Goal: Transaction & Acquisition: Purchase product/service

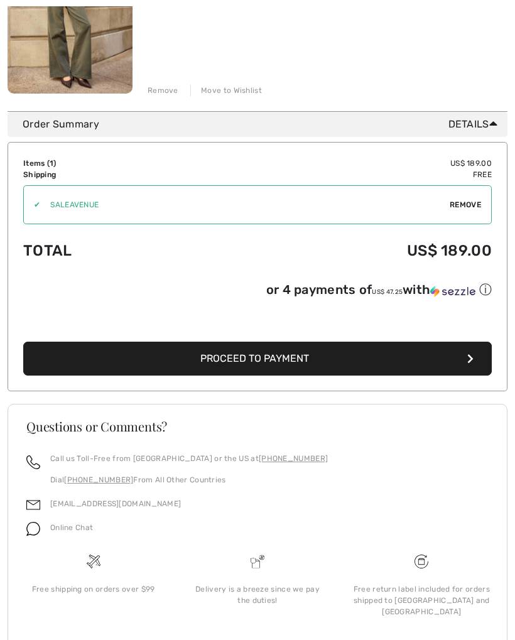
scroll to position [301, 0]
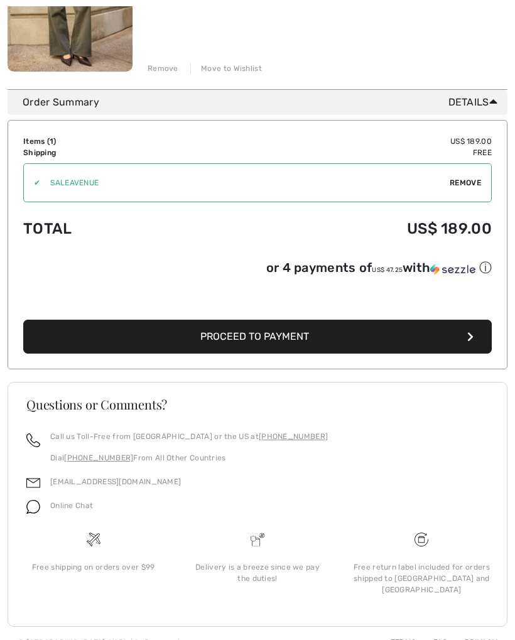
click at [471, 338] on icon "button" at bounding box center [471, 337] width 6 height 10
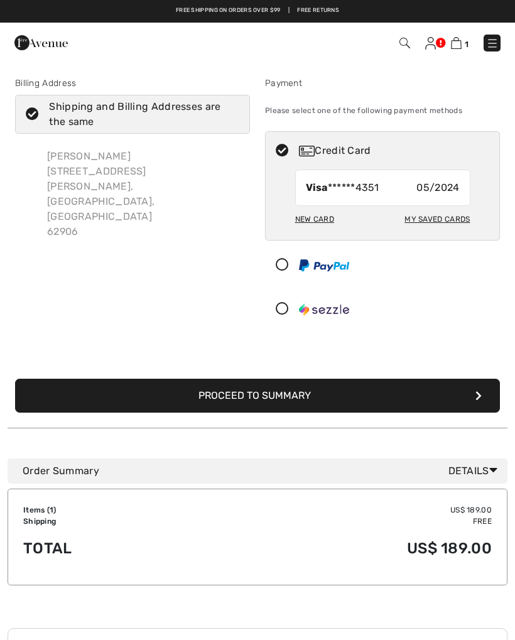
click at [456, 190] on span "05/2024" at bounding box center [438, 187] width 43 height 15
click at [449, 221] on div "My Saved Cards" at bounding box center [437, 219] width 65 height 21
radio input "true"
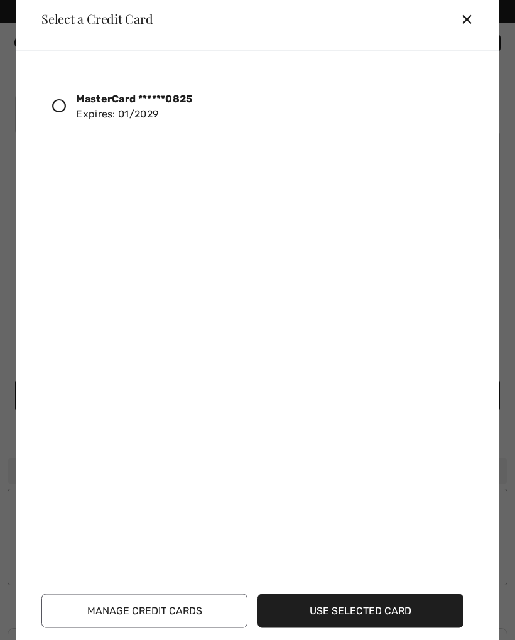
click at [70, 107] on div at bounding box center [64, 106] width 24 height 21
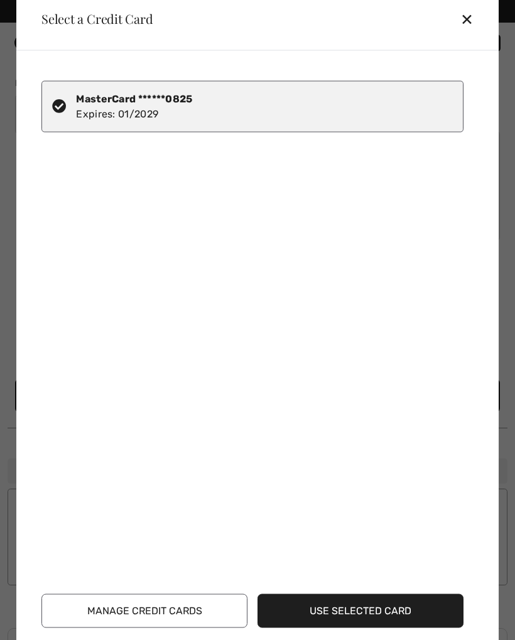
click at [395, 607] on button "Use Selected Card" at bounding box center [361, 611] width 206 height 34
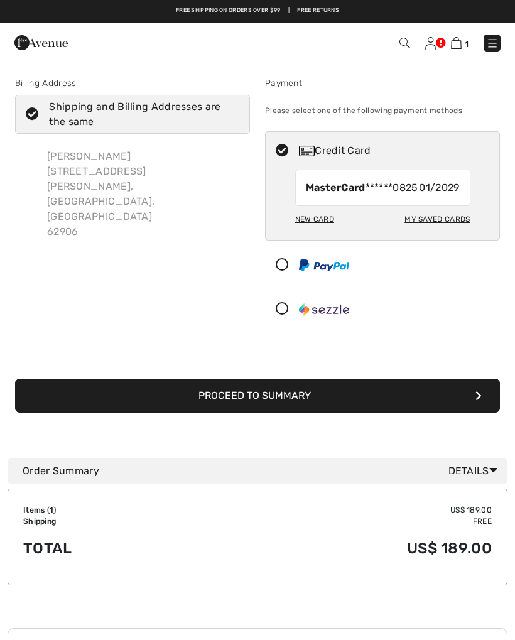
click at [394, 410] on button "Proceed to Summary" at bounding box center [257, 396] width 485 height 34
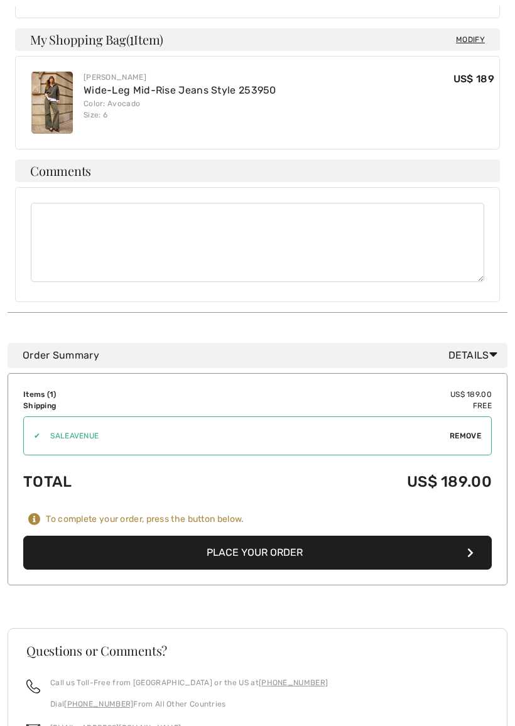
scroll to position [556, 0]
click at [471, 548] on icon "button" at bounding box center [471, 553] width 6 height 10
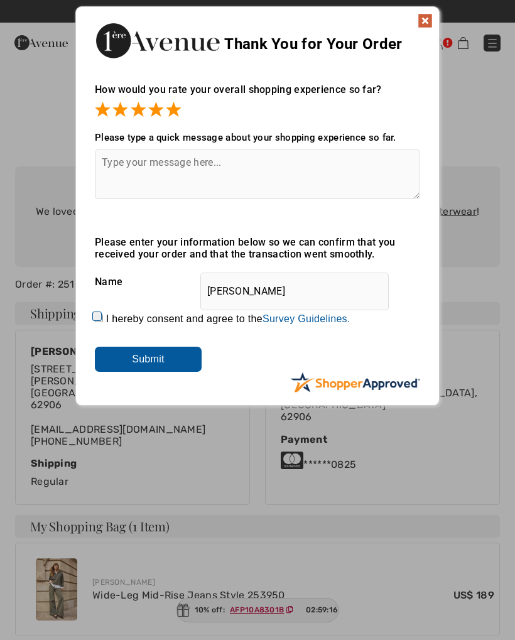
click at [157, 358] on input "Submit" at bounding box center [148, 359] width 107 height 25
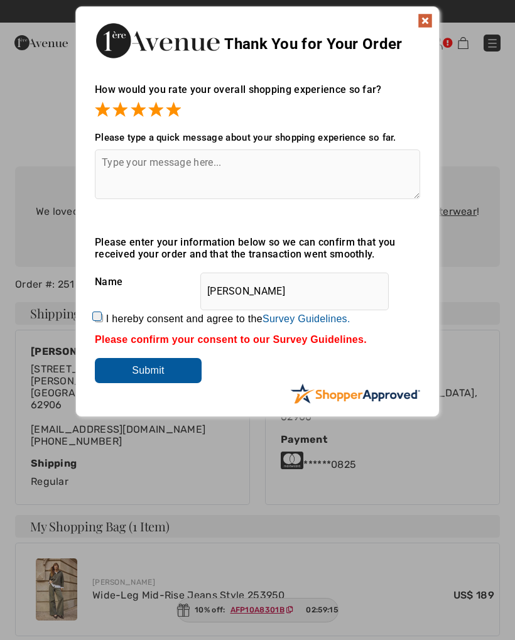
click at [427, 27] on img at bounding box center [425, 20] width 15 height 15
